Goal: Task Accomplishment & Management: Use online tool/utility

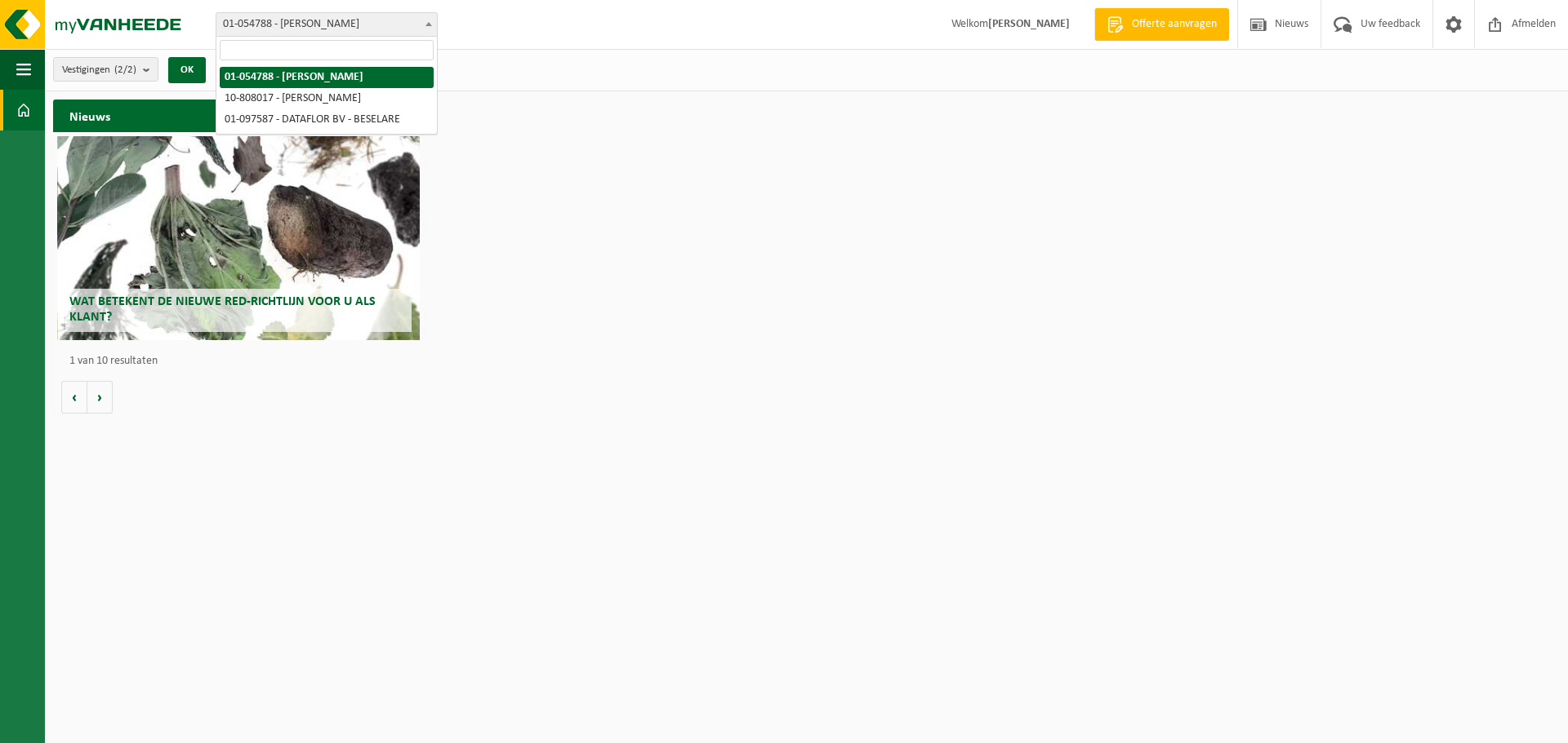
click at [385, 23] on span "01-054788 - [PERSON_NAME]" at bounding box center [327, 25] width 221 height 23
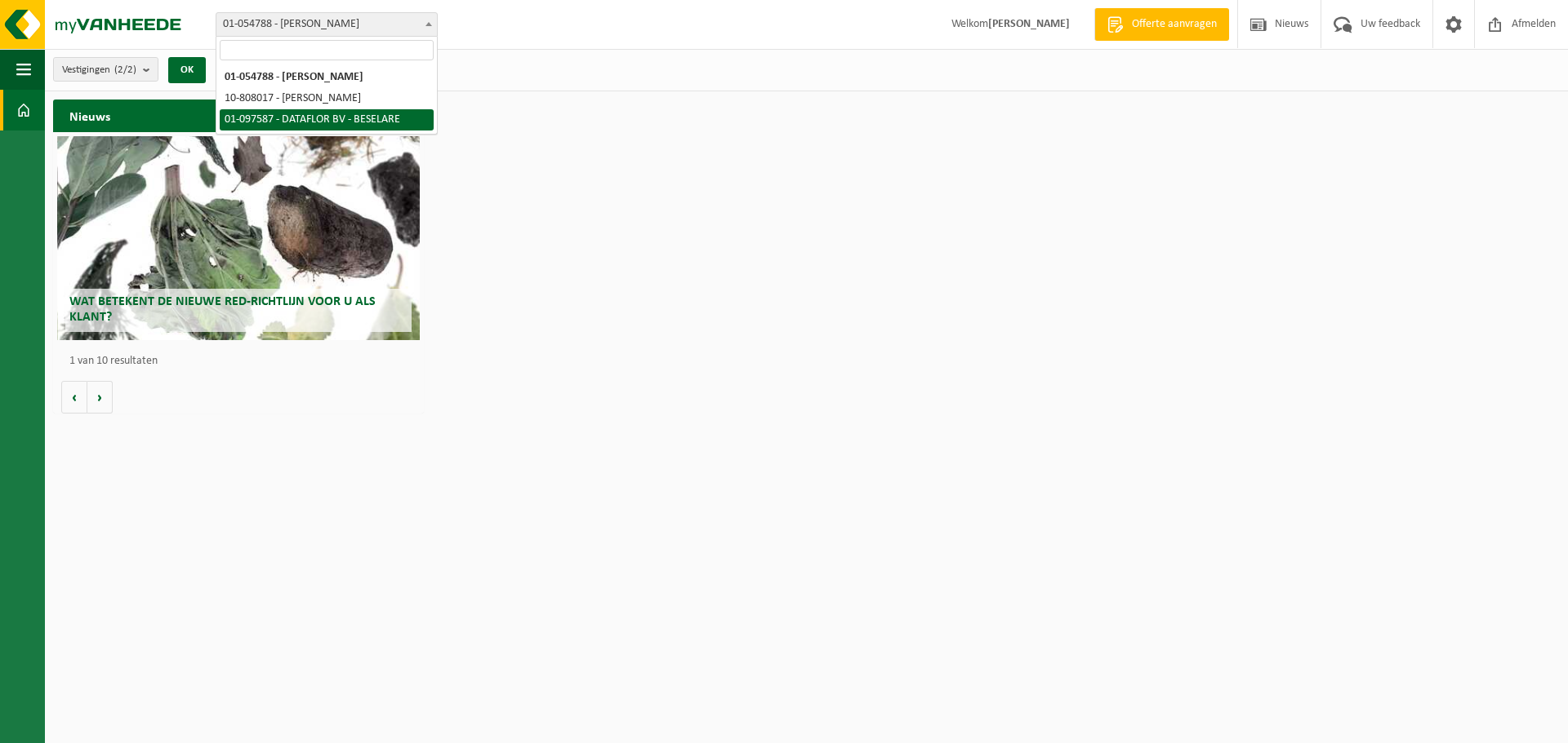
select select "95460"
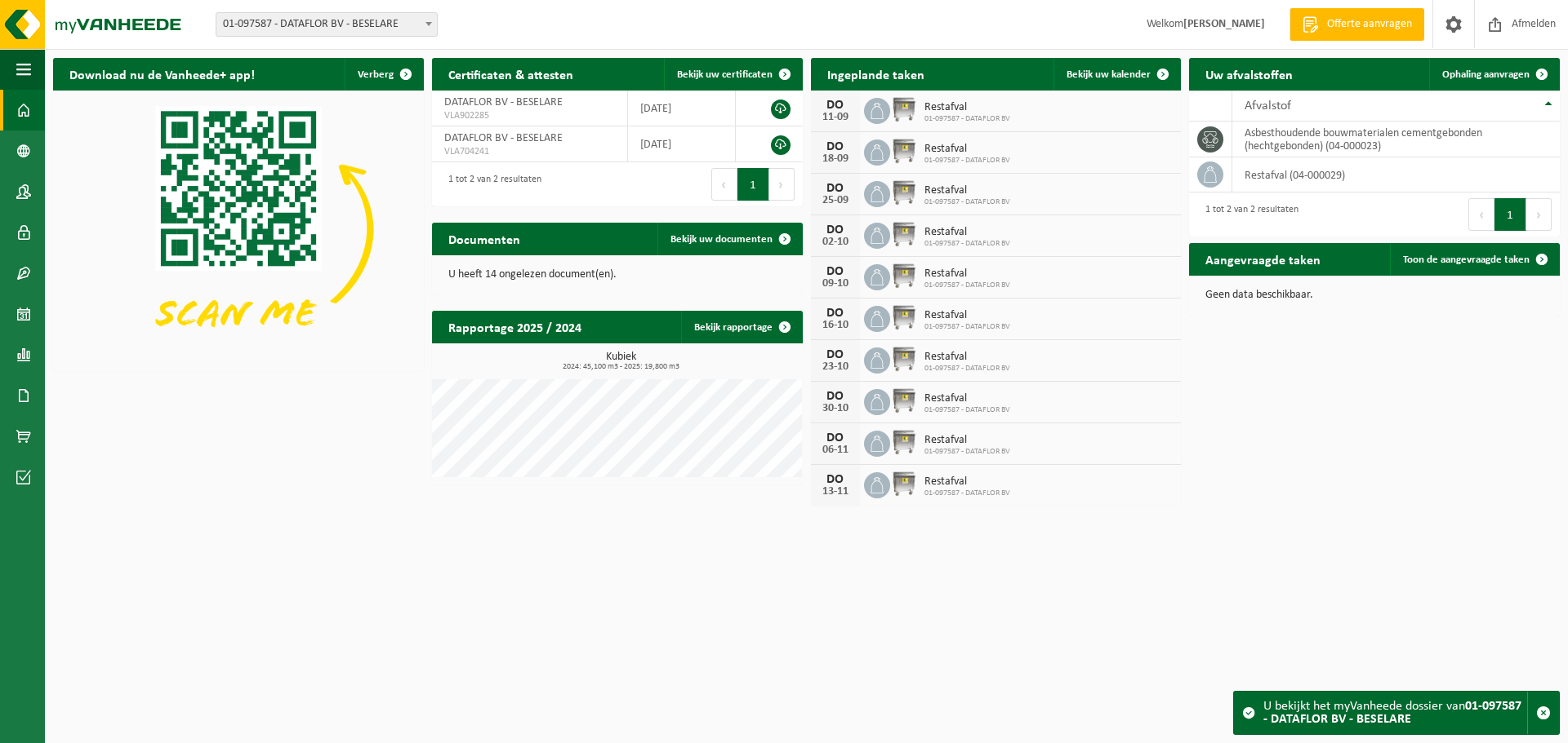
click at [1302, 193] on div "1 tot 2 van 2 resultaten" at bounding box center [1282, 214] width 185 height 44
click at [1301, 178] on td "restafval (04-000029)" at bounding box center [1396, 175] width 327 height 35
click at [1163, 74] on span at bounding box center [1162, 74] width 32 height 32
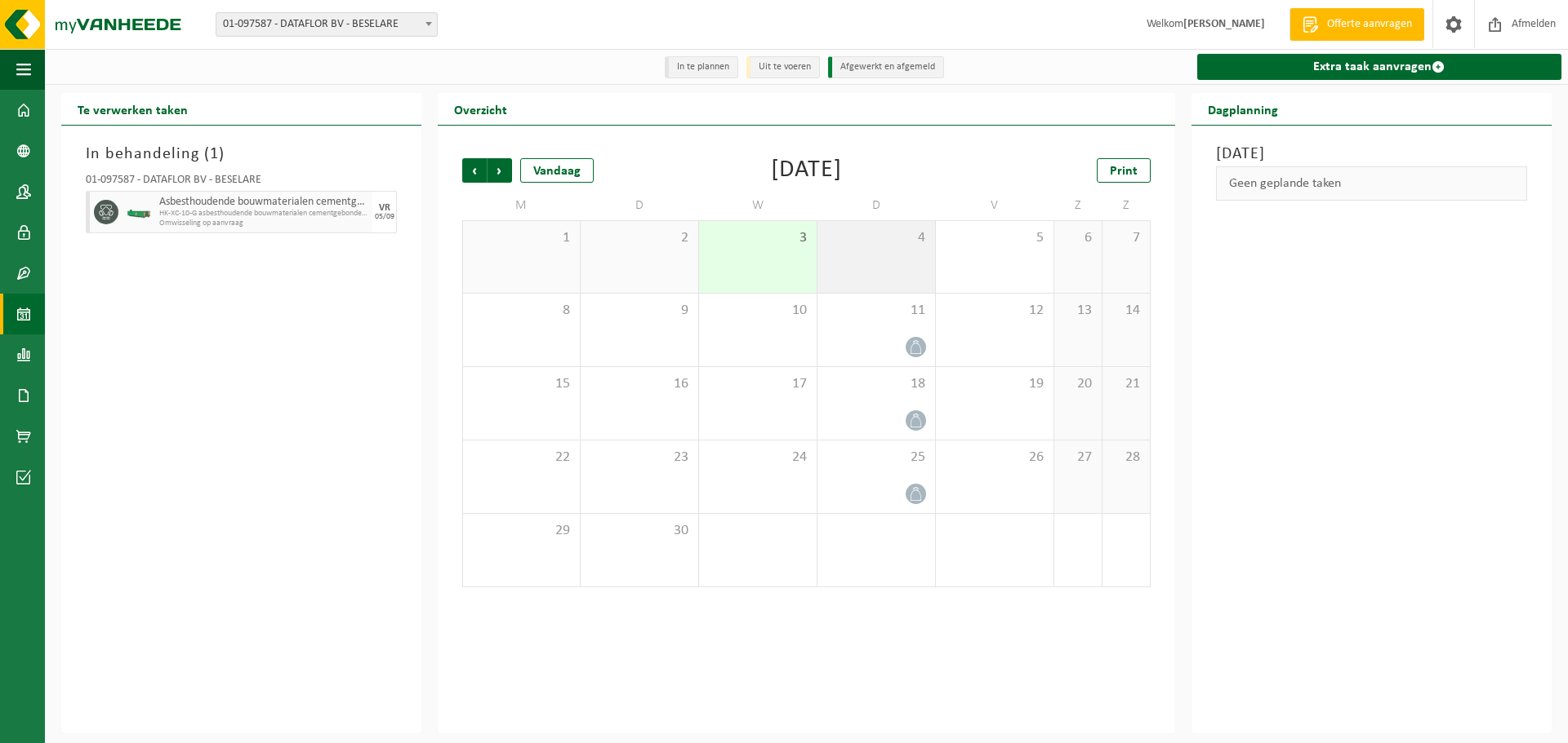
click at [920, 258] on div "4" at bounding box center [876, 257] width 117 height 72
click at [1264, 182] on div "Geen geplande taken" at bounding box center [1371, 183] width 311 height 34
click at [867, 250] on div "4" at bounding box center [876, 257] width 117 height 72
click at [871, 247] on div "4" at bounding box center [876, 257] width 117 height 72
click at [876, 73] on li "Afgewerkt en afgemeld" at bounding box center [886, 67] width 116 height 22
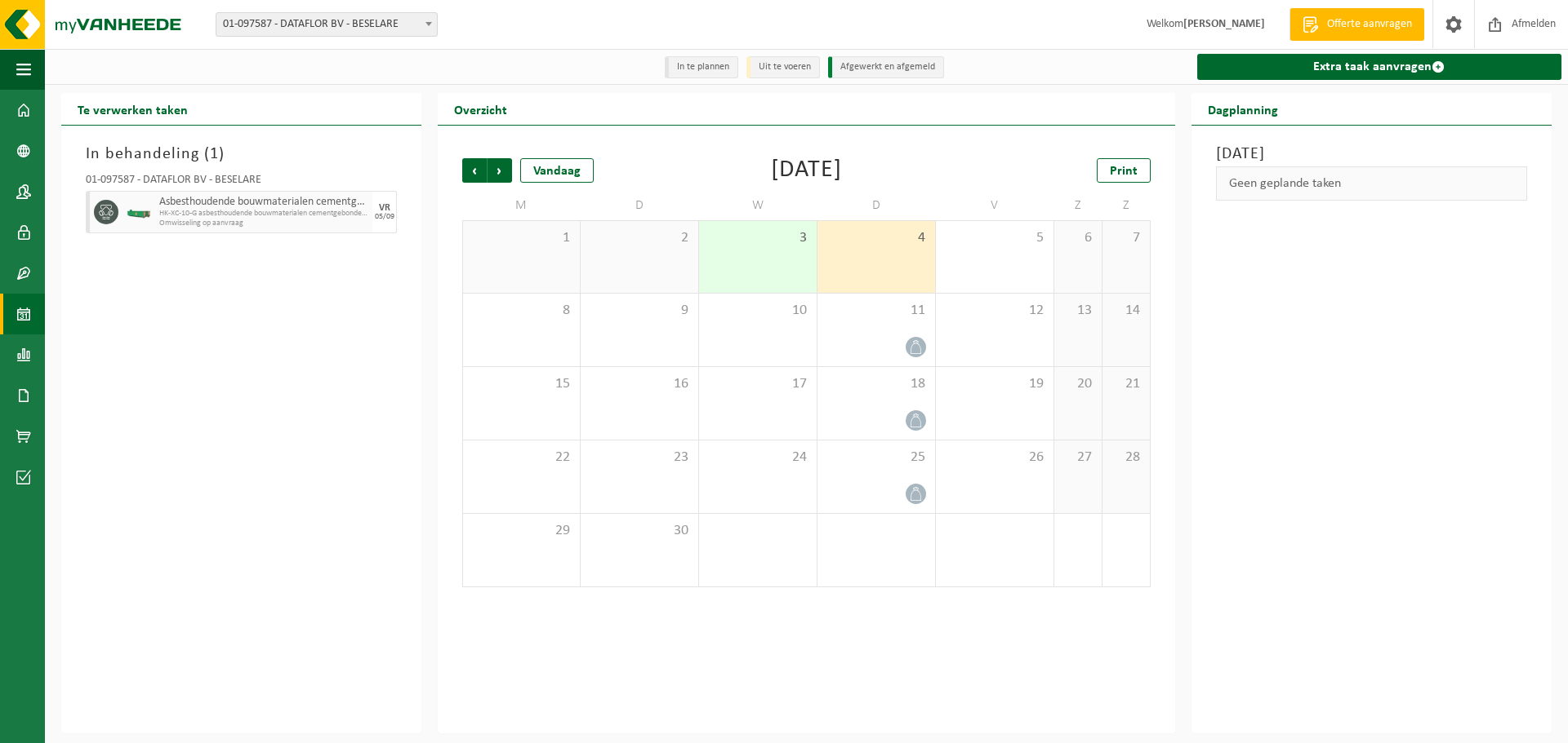
click at [848, 261] on div "4" at bounding box center [876, 257] width 117 height 72
click at [793, 73] on li "Uit te voeren" at bounding box center [782, 67] width 74 height 22
click at [1411, 65] on link "Extra taak aanvragen" at bounding box center [1379, 67] width 364 height 26
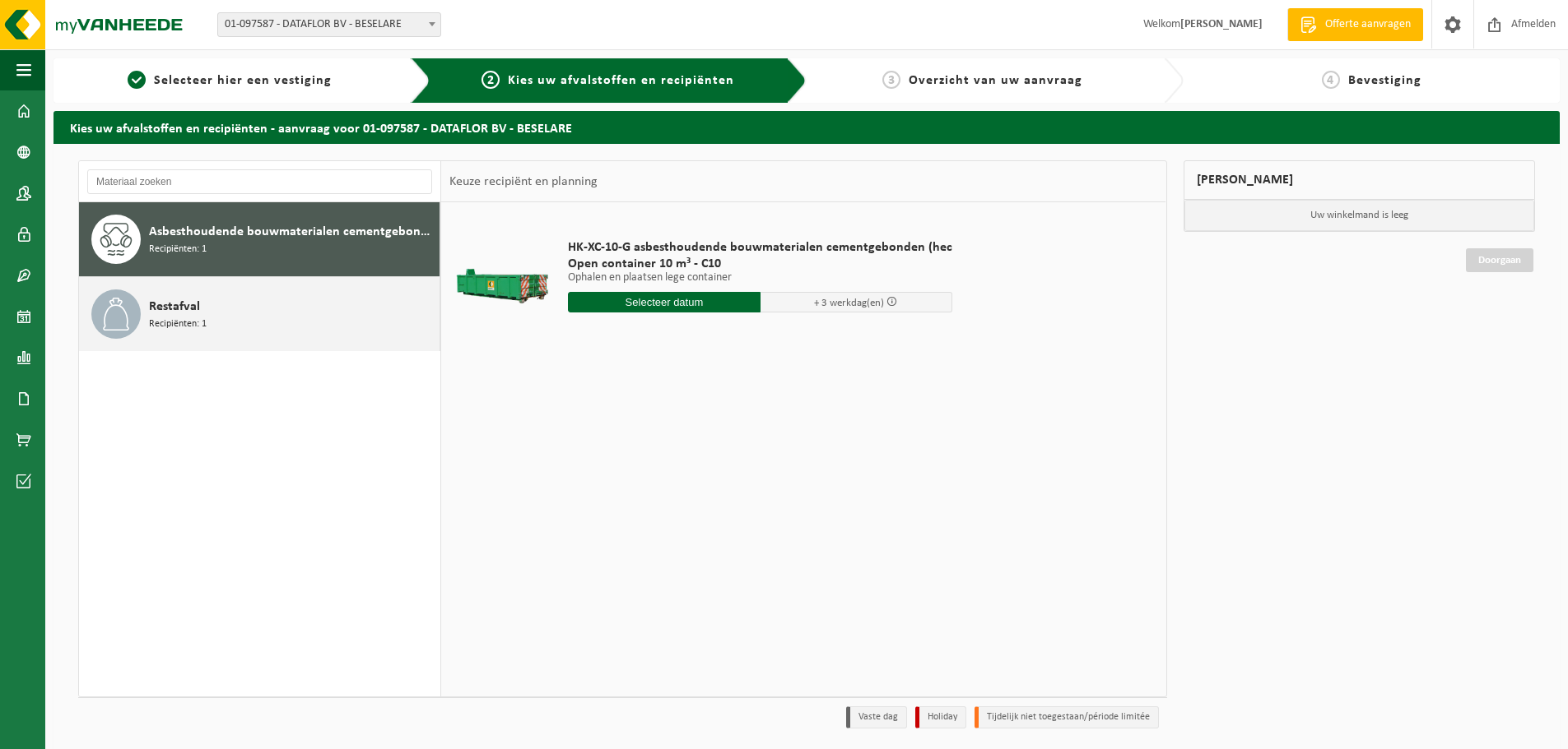
click at [165, 312] on span "Restafval" at bounding box center [174, 307] width 51 height 20
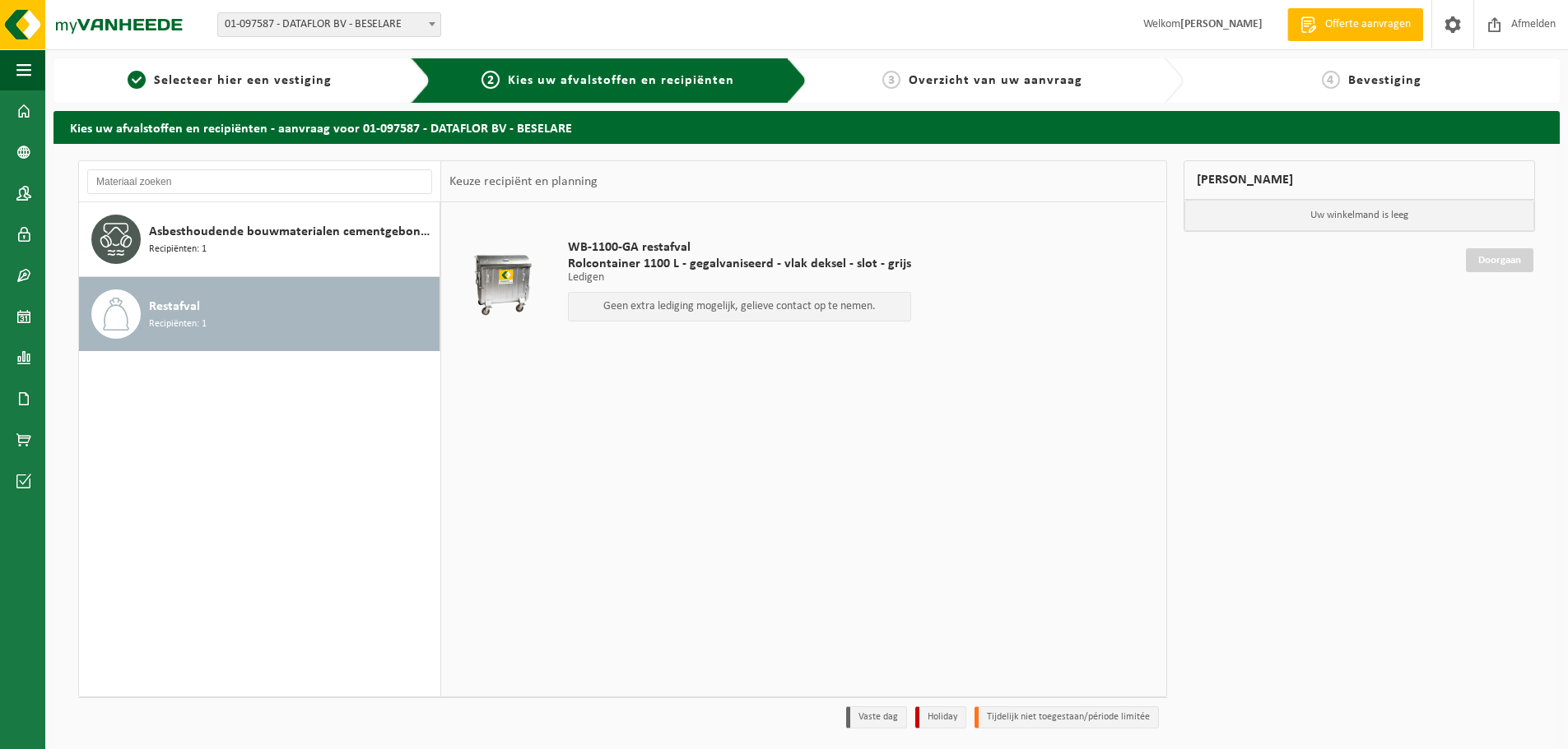
click at [875, 727] on li "Vaste dag" at bounding box center [876, 717] width 61 height 22
click at [877, 719] on li "Vaste dag" at bounding box center [876, 717] width 61 height 22
click at [1436, 209] on p "Uw winkelmand is leeg" at bounding box center [1360, 216] width 351 height 32
click at [722, 301] on p "Geen extra lediging mogelijk, gelieve contact op te nemen." at bounding box center [739, 307] width 325 height 12
